Goal: Information Seeking & Learning: Learn about a topic

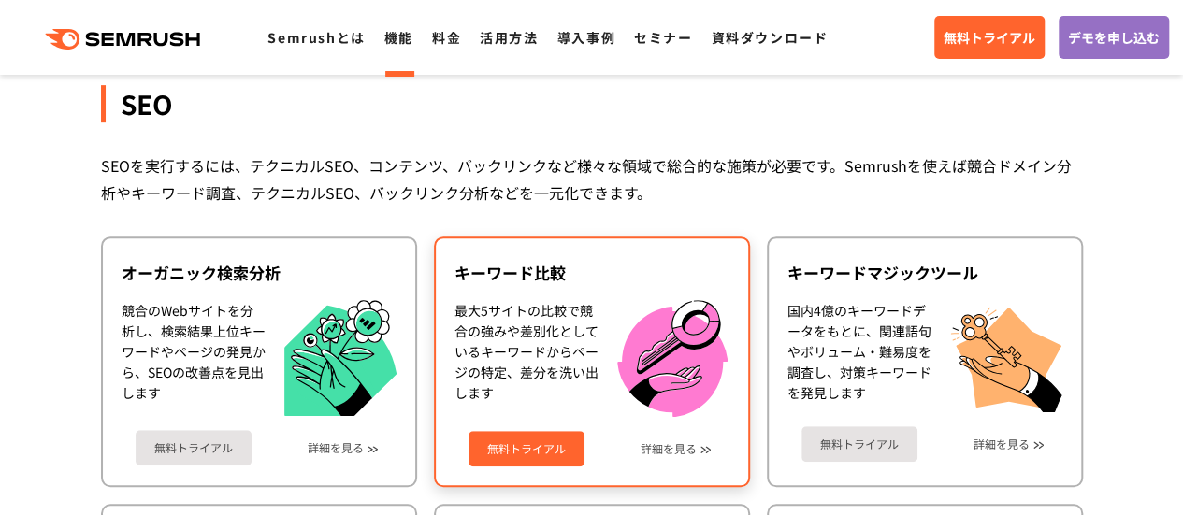
scroll to position [187, 0]
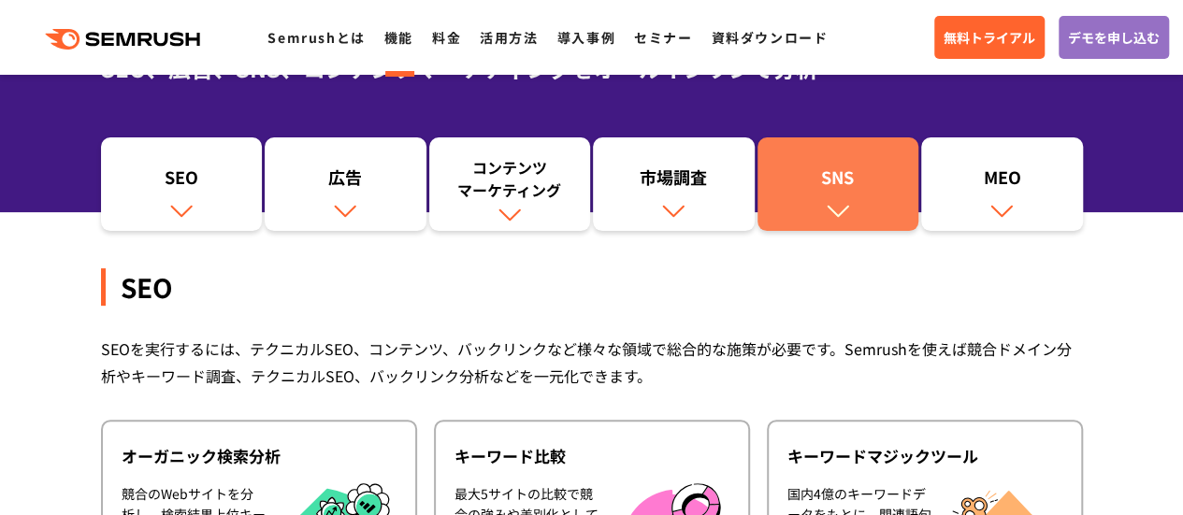
click at [844, 208] on img at bounding box center [838, 210] width 24 height 24
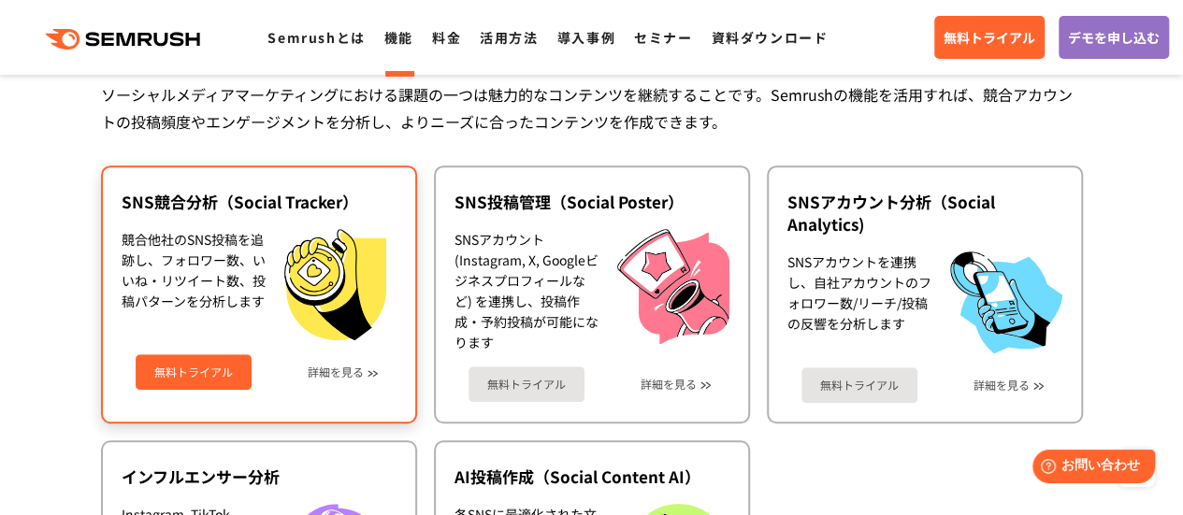
scroll to position [4103, 0]
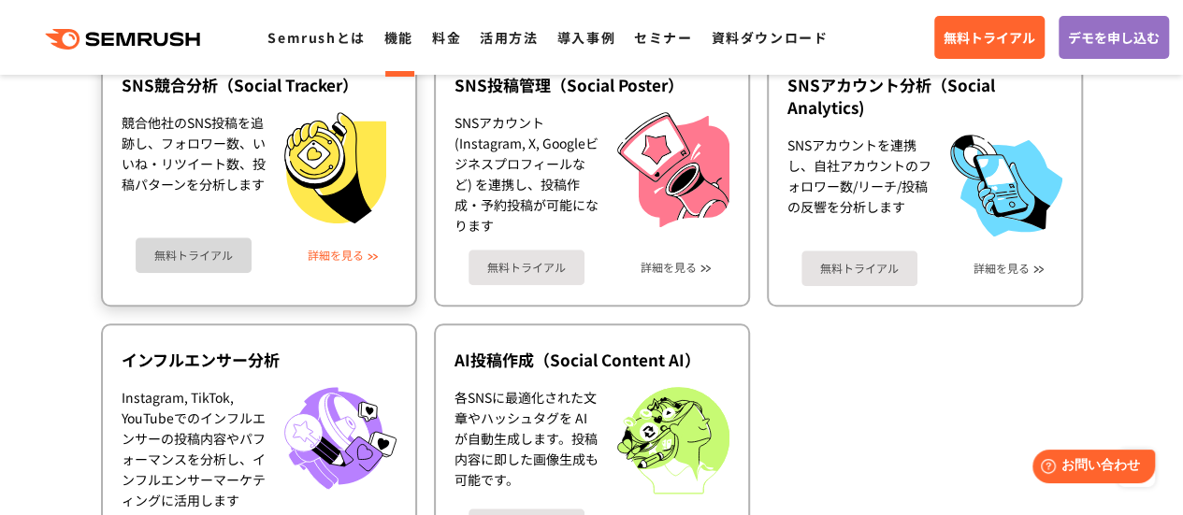
click at [344, 250] on link "詳細を見る" at bounding box center [336, 255] width 56 height 13
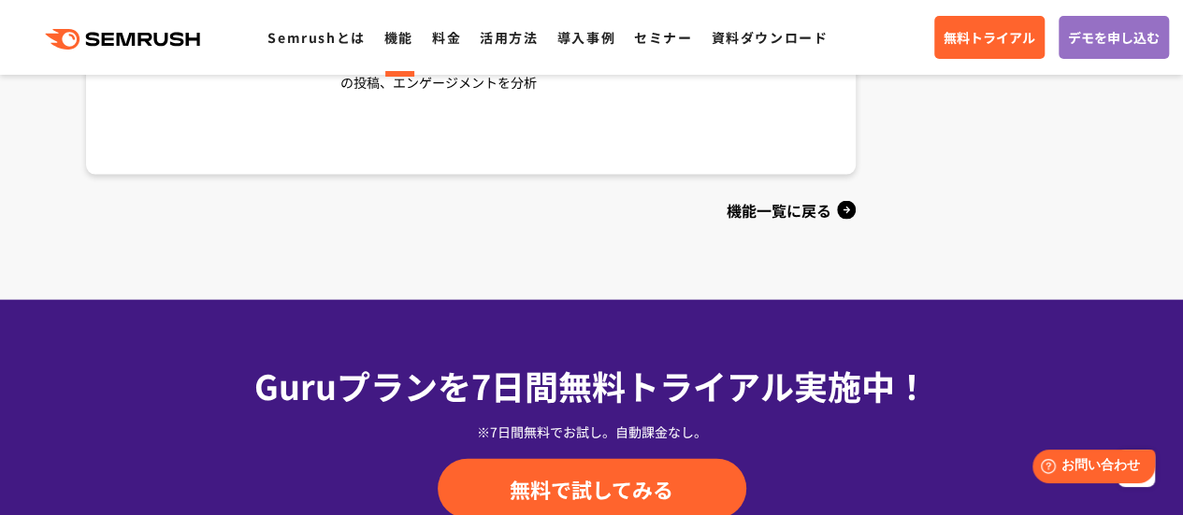
scroll to position [2058, 0]
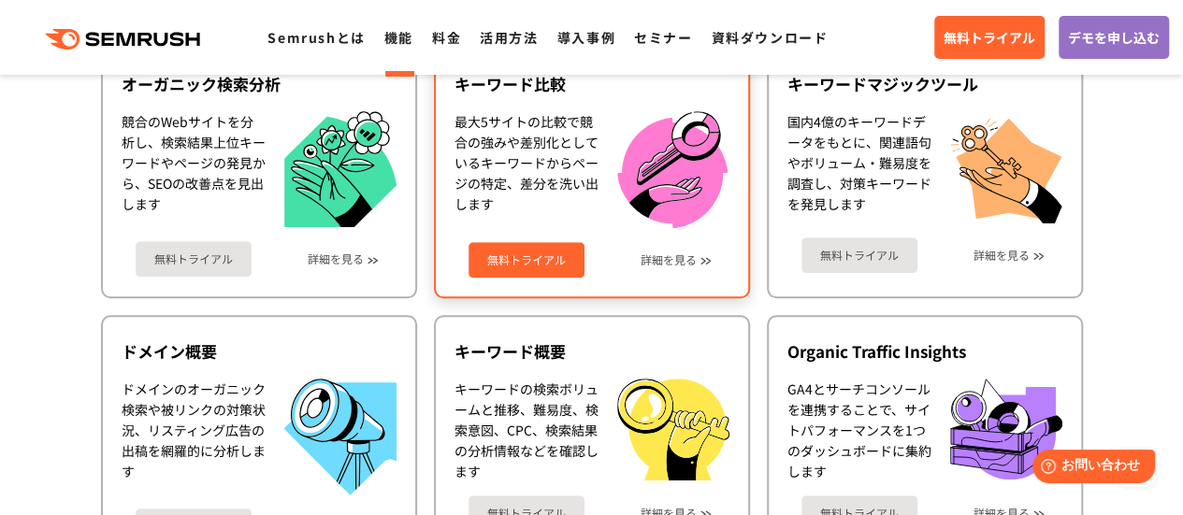
scroll to position [561, 0]
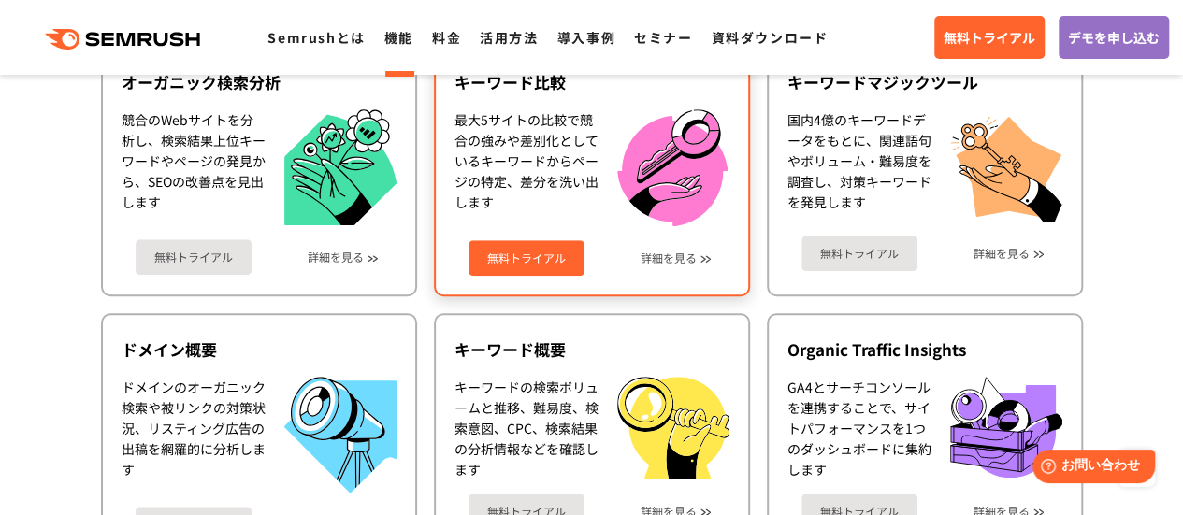
click at [705, 268] on div "無料トライアル 詳細を見る" at bounding box center [592, 251] width 275 height 50
click at [692, 261] on link "詳細を見る" at bounding box center [669, 258] width 56 height 13
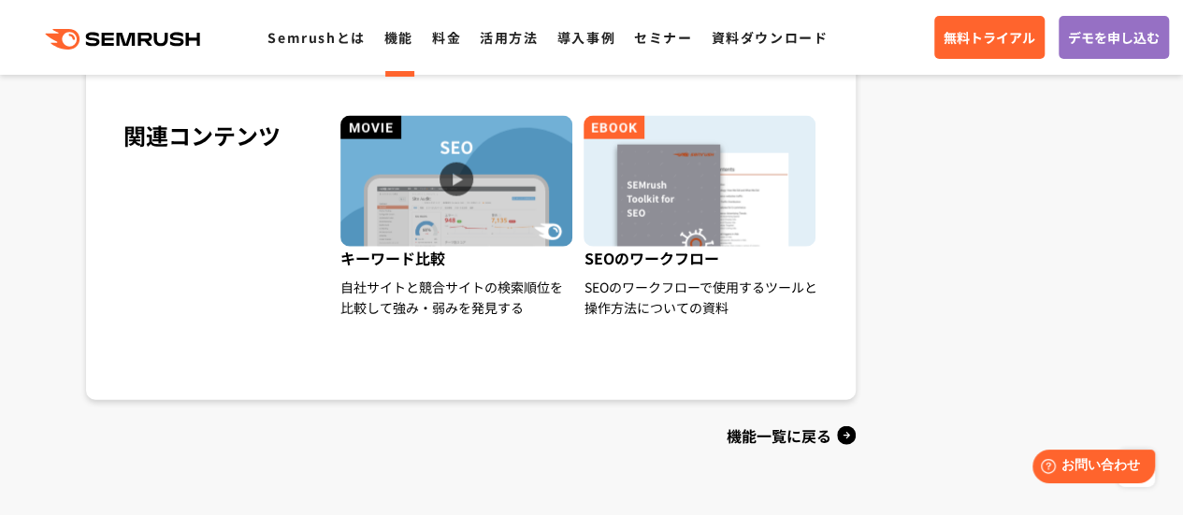
scroll to position [1887, 0]
